Goal: Task Accomplishment & Management: Use online tool/utility

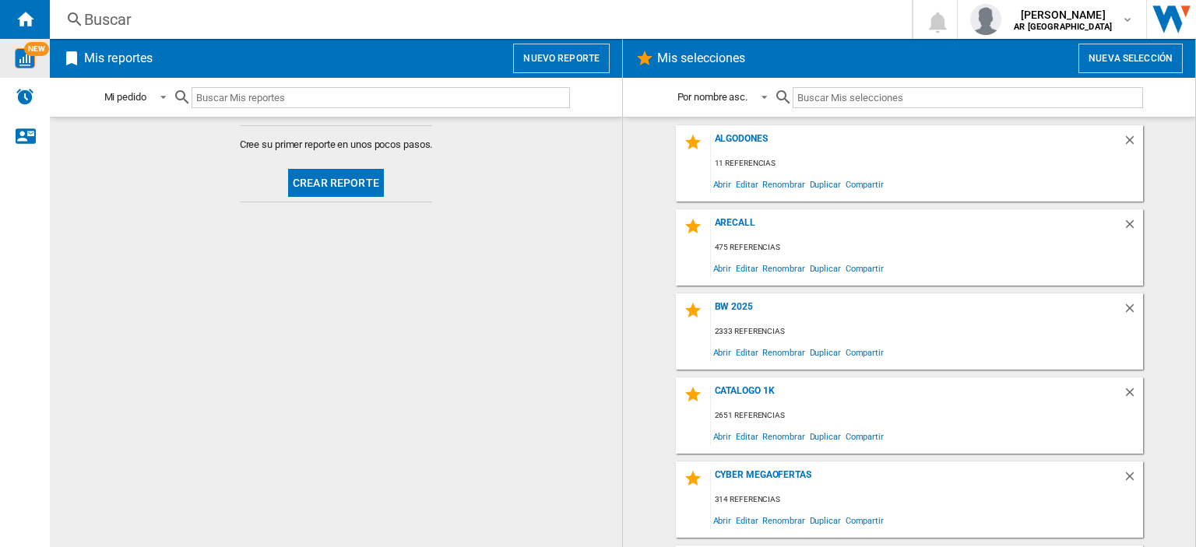
click at [23, 61] on img "WiseCard" at bounding box center [25, 58] width 20 height 20
click at [555, 72] on button "Nuevo reporte" at bounding box center [561, 59] width 97 height 30
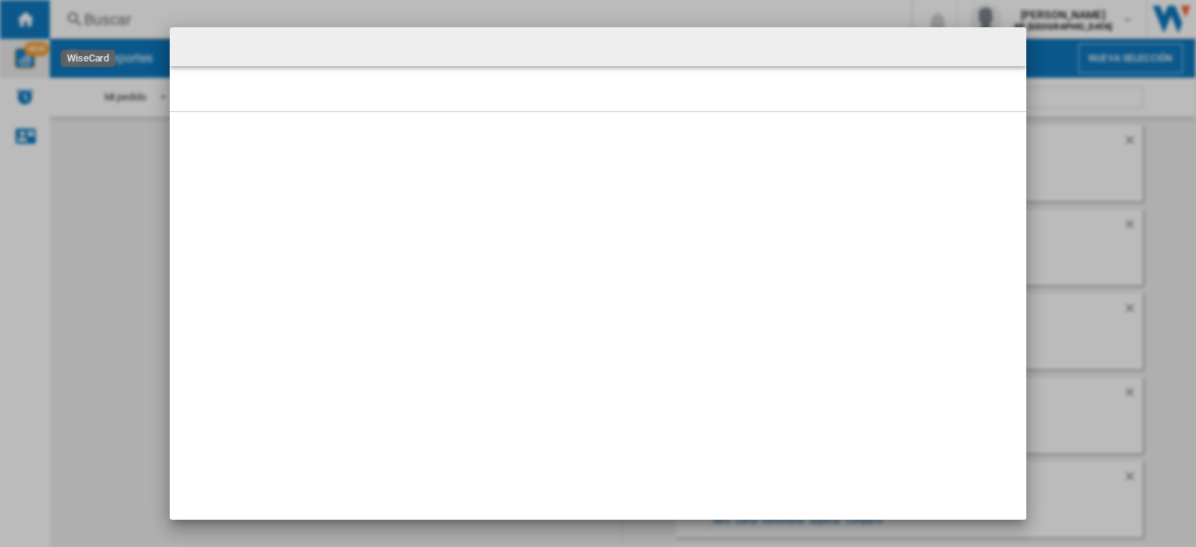
click at [978, 49] on div at bounding box center [598, 46] width 856 height 39
click at [963, 49] on div at bounding box center [598, 46] width 856 height 39
click at [958, 68] on div at bounding box center [598, 88] width 856 height 45
click at [870, 76] on div at bounding box center [598, 88] width 856 height 45
click at [106, 199] on div at bounding box center [598, 273] width 1196 height 547
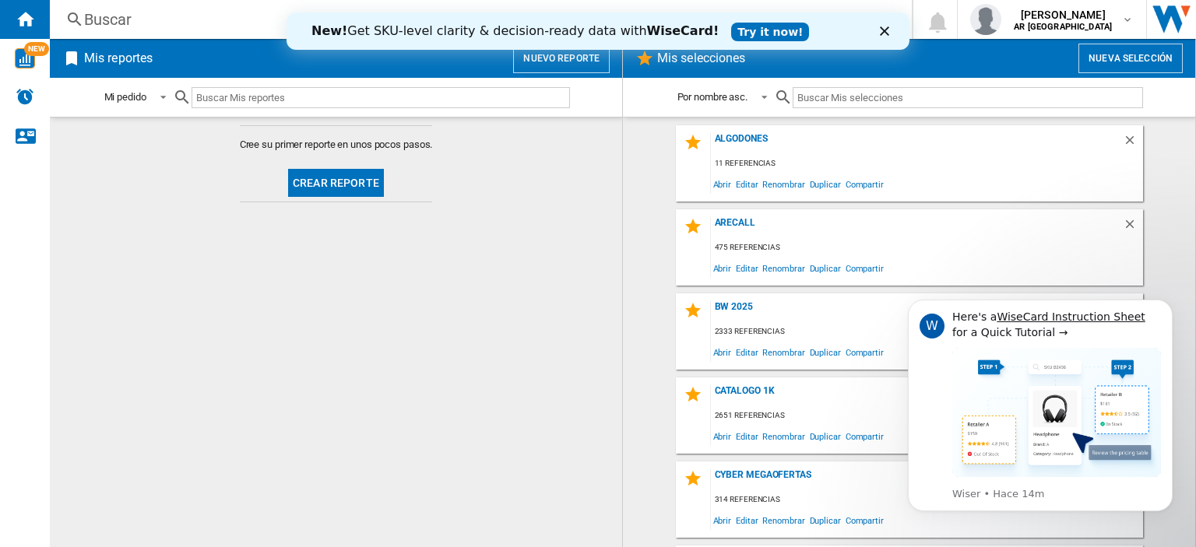
click at [424, 239] on md-content "Cree su primer reporte en unos pocos pasos. Crear reporte" at bounding box center [336, 332] width 572 height 430
click at [30, 62] on img "WiseCard" at bounding box center [25, 58] width 20 height 20
click at [343, 410] on md-content "Cree su primer reporte en unos pocos pasos. Crear reporte" at bounding box center [336, 332] width 572 height 430
click at [881, 37] on div "New! Get SKU-level clarity & decision-ready data with WiseCard! Try it now!" at bounding box center [597, 31] width 623 height 25
click at [884, 25] on div "New! Get SKU-level clarity & decision-ready data with WiseCard! Try it now!" at bounding box center [597, 31] width 623 height 25
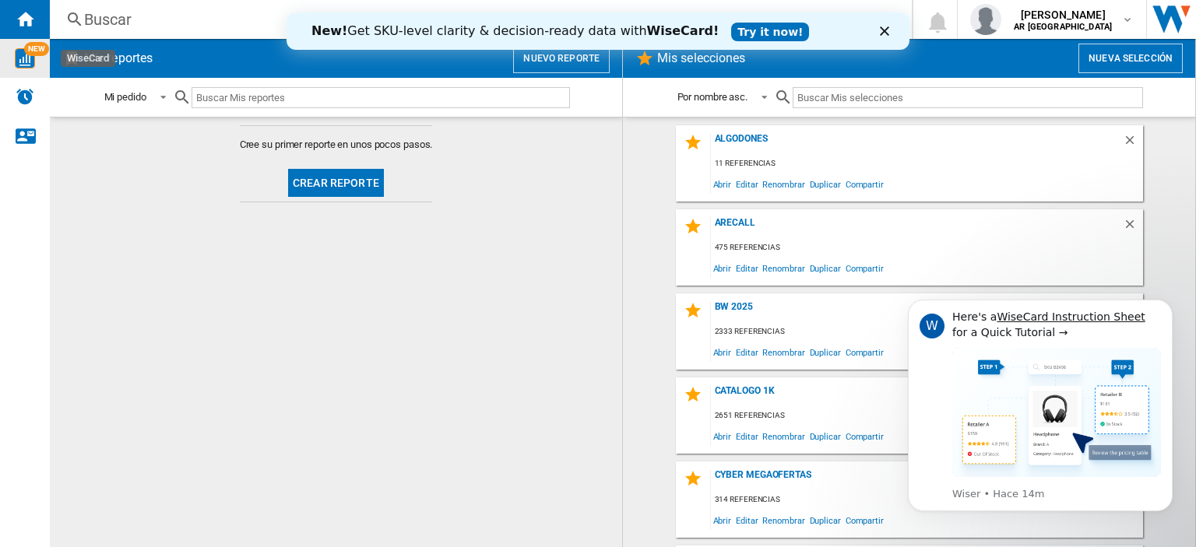
click at [884, 31] on polygon "Cerrar" at bounding box center [884, 30] width 9 height 9
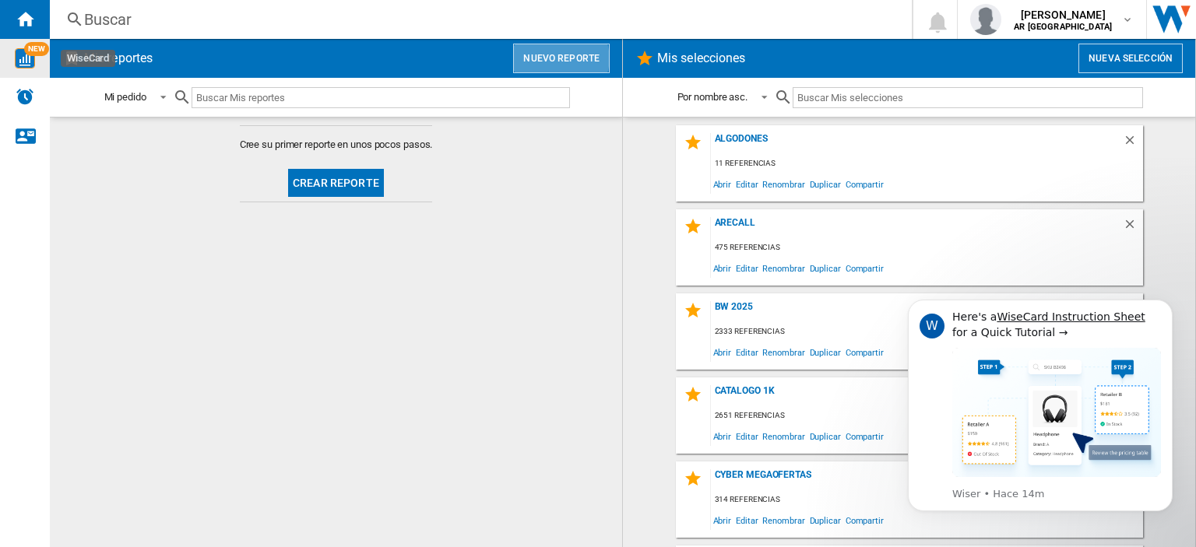
click at [556, 58] on button "Nuevo reporte" at bounding box center [561, 59] width 97 height 30
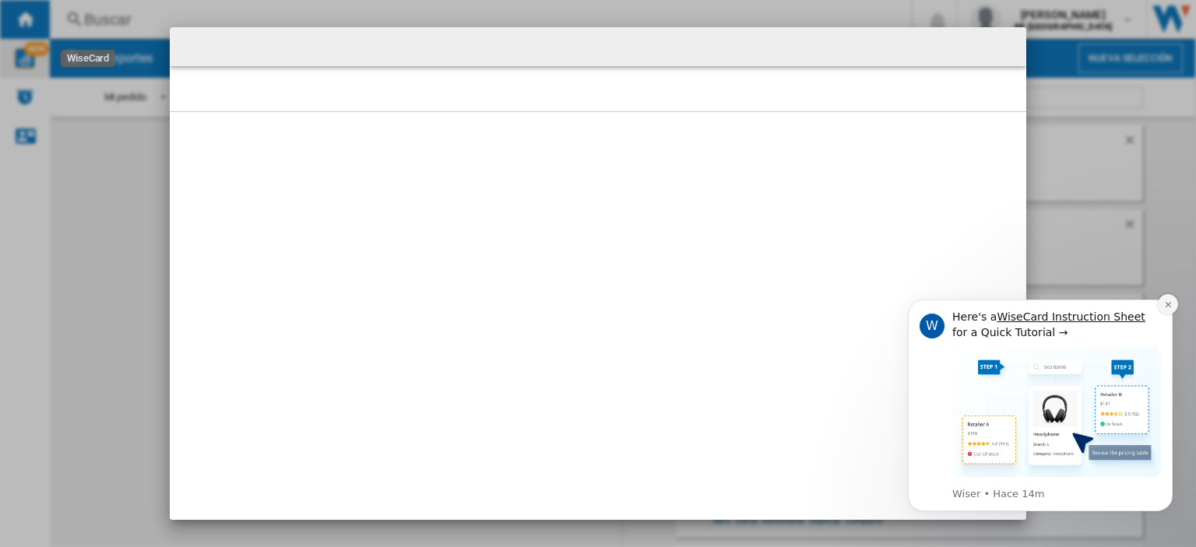
click at [1166, 304] on icon "Dismiss notification" at bounding box center [1168, 304] width 9 height 9
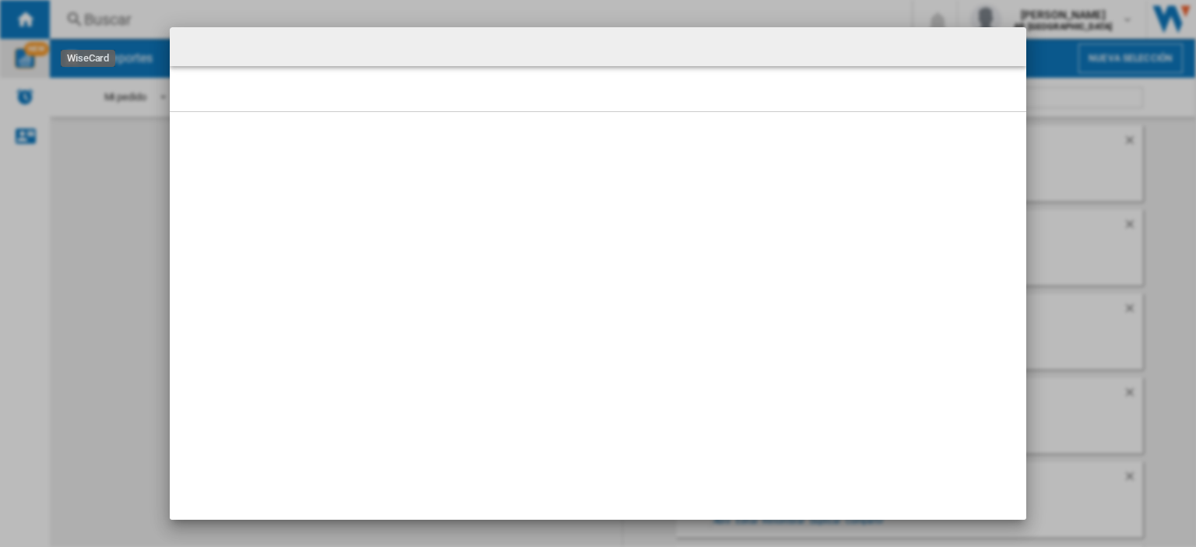
click at [670, 295] on md-dialog at bounding box center [598, 273] width 856 height 493
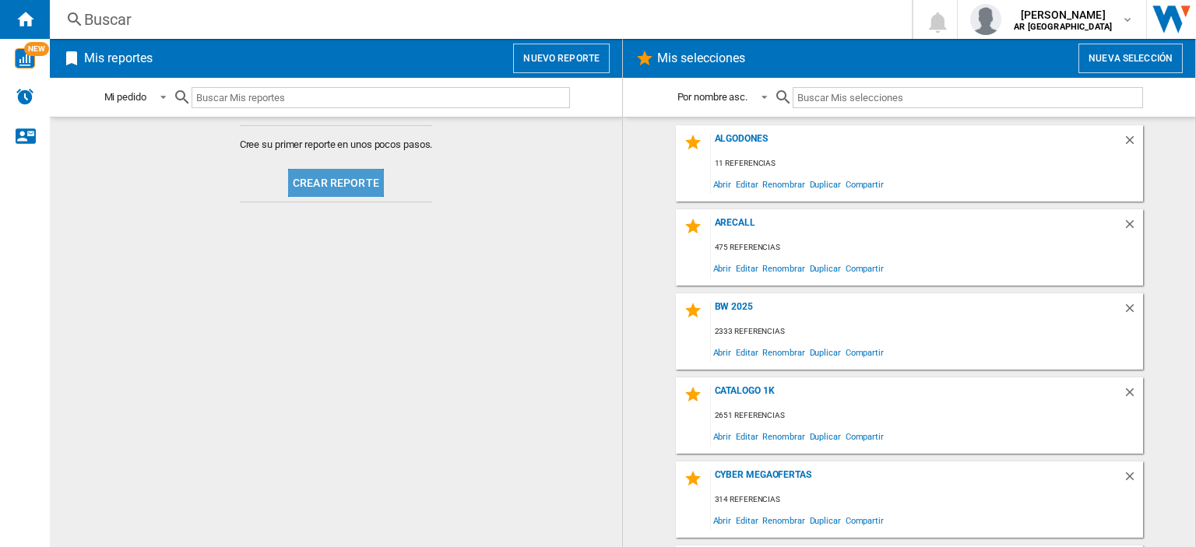
click at [354, 184] on button "Crear reporte" at bounding box center [336, 183] width 96 height 28
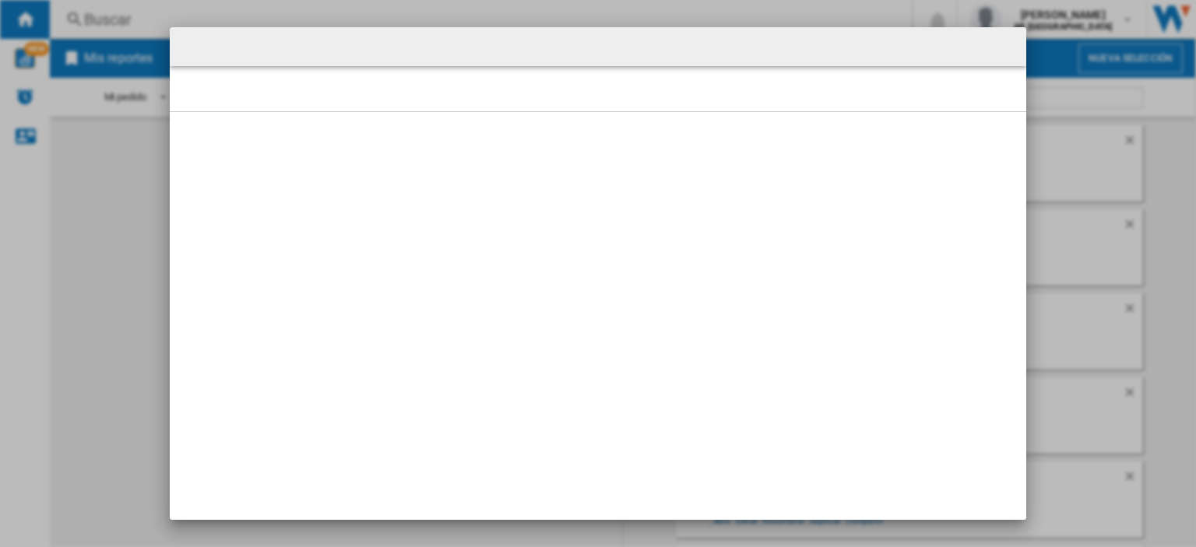
click at [574, 300] on md-dialog at bounding box center [598, 273] width 856 height 493
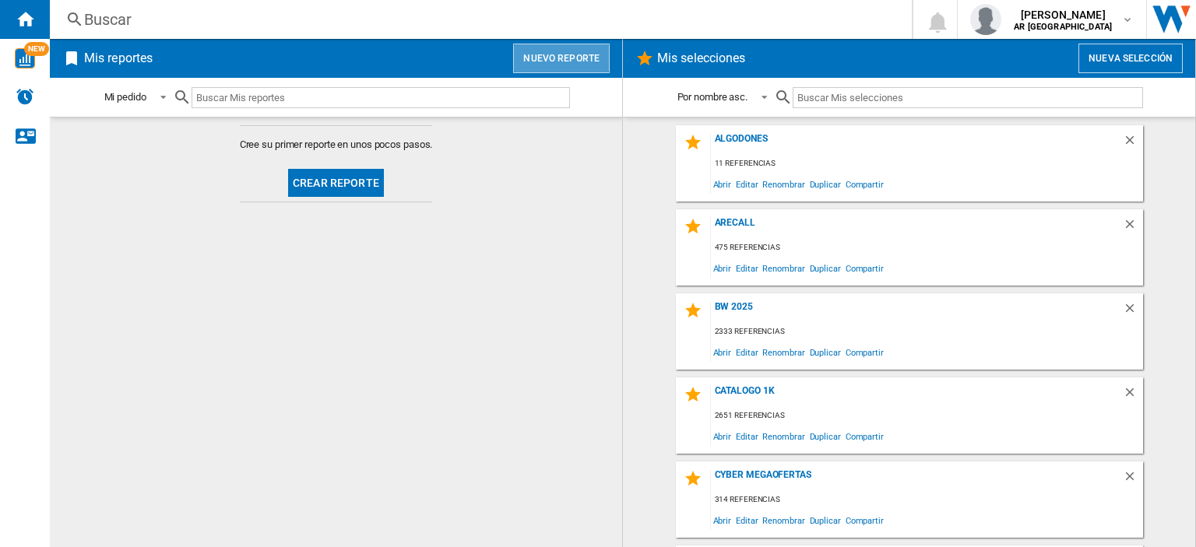
click at [573, 49] on button "Nuevo reporte" at bounding box center [561, 59] width 97 height 30
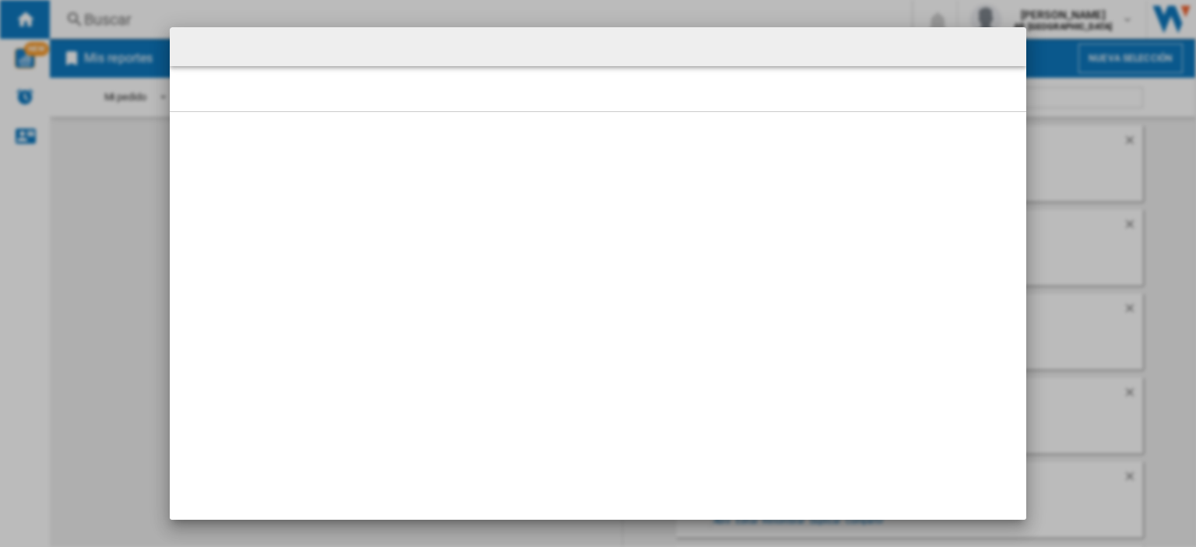
drag, startPoint x: 108, startPoint y: 209, endPoint x: 75, endPoint y: 125, distance: 90.5
click at [107, 209] on div at bounding box center [598, 273] width 1196 height 547
click at [601, 274] on md-dialog at bounding box center [598, 273] width 856 height 493
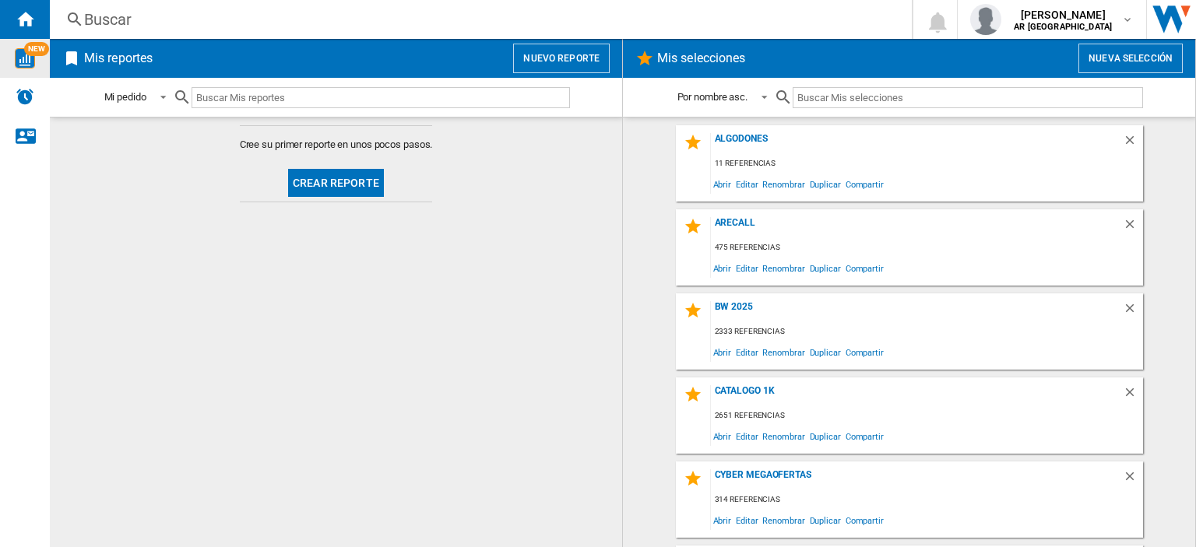
click at [34, 52] on span "NEW" at bounding box center [36, 49] width 25 height 14
click at [583, 49] on button "Nuevo reporte" at bounding box center [561, 59] width 97 height 30
